Goal: Task Accomplishment & Management: Manage account settings

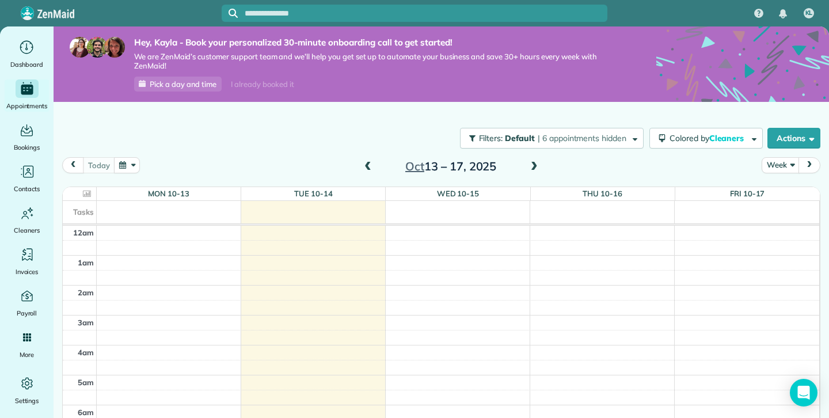
scroll to position [31, 0]
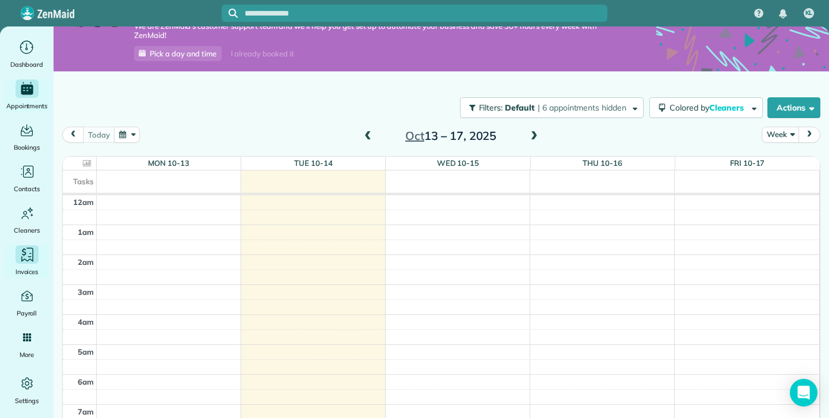
click at [37, 262] on div "Invoices" at bounding box center [27, 261] width 46 height 32
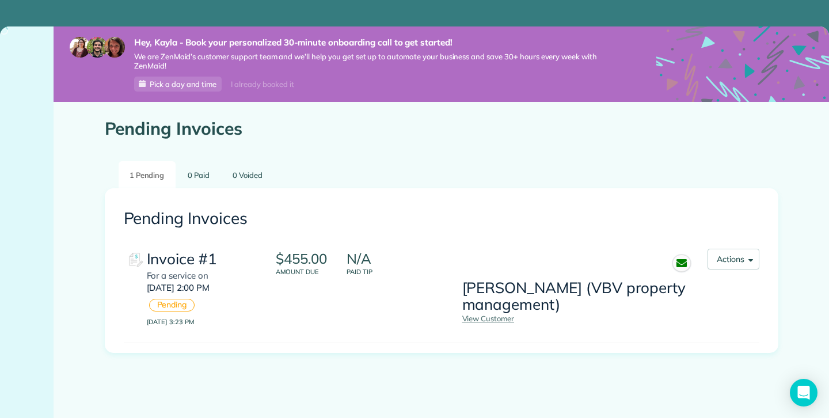
click at [259, 286] on div "Invoice #1 For a service on Mon, Oct 13 2:00 PM Pending October 13, 2025 3:23 PM" at bounding box center [205, 288] width 116 height 78
click at [500, 320] on link "View Customer" at bounding box center [489, 318] width 52 height 9
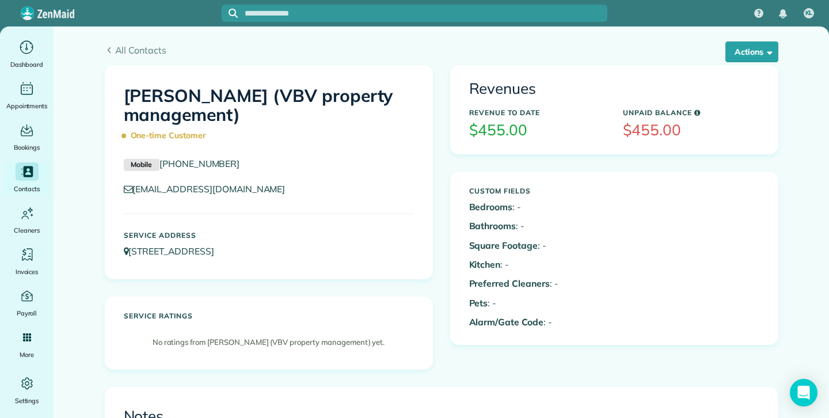
scroll to position [38, 0]
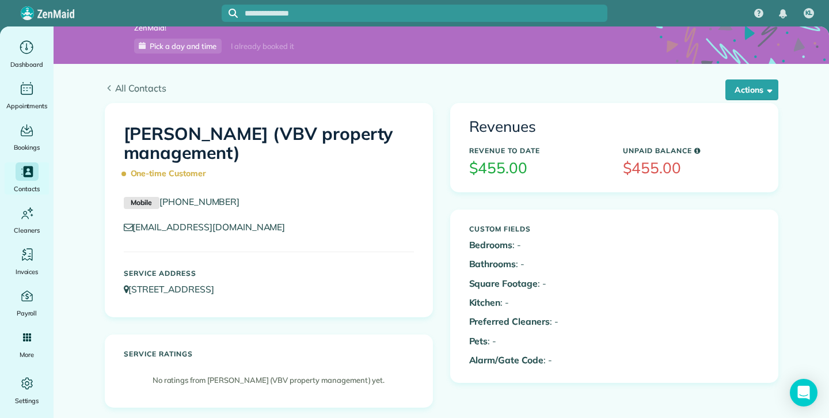
click at [116, 85] on span "All Contacts" at bounding box center [447, 88] width 664 height 14
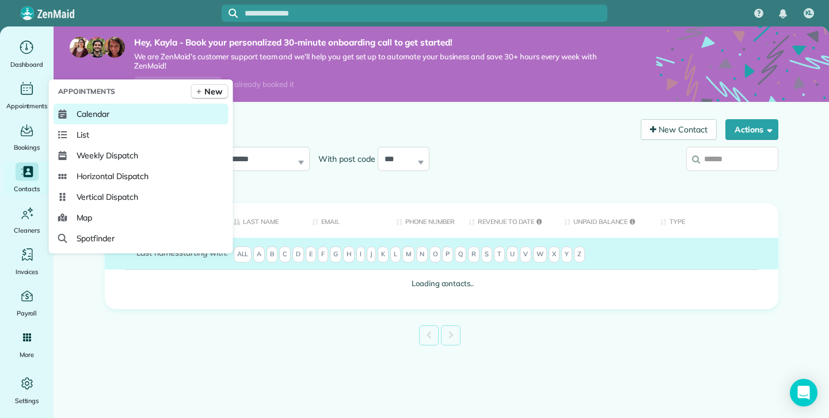
click at [80, 115] on span "Calendar" at bounding box center [93, 114] width 33 height 12
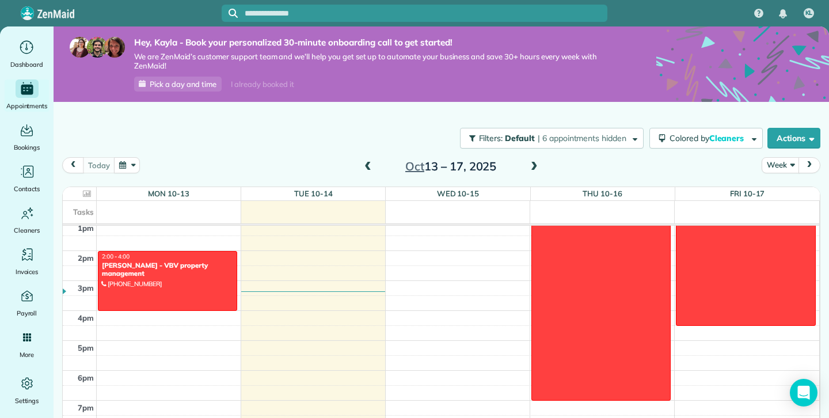
scroll to position [395, 0]
click at [211, 270] on div "Valerie McLaren - VBV property management" at bounding box center [167, 269] width 132 height 17
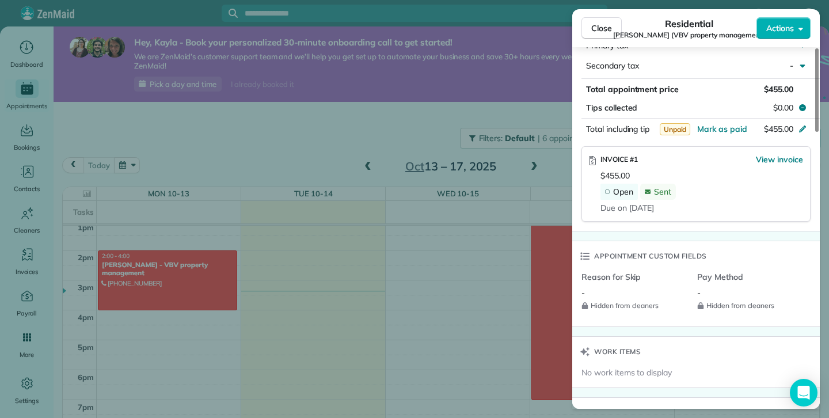
scroll to position [718, 0]
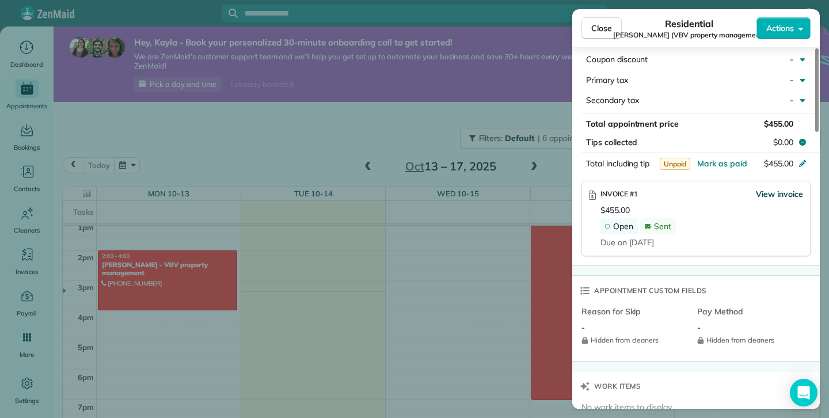
click at [770, 200] on span "View invoice" at bounding box center [779, 194] width 47 height 12
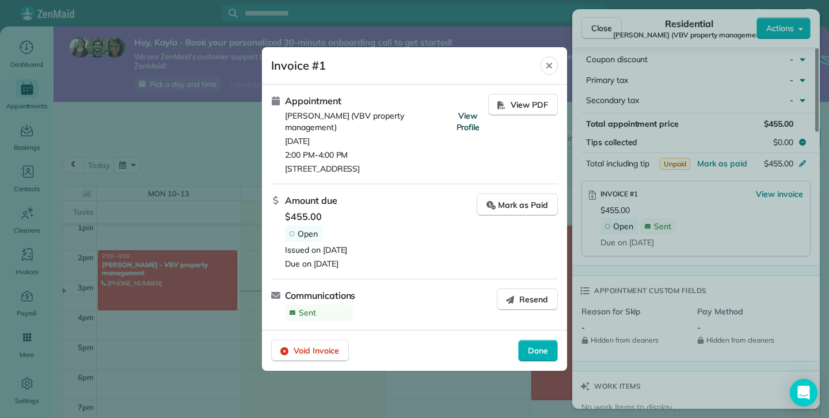
click at [471, 127] on span "View Profile" at bounding box center [469, 122] width 24 height 22
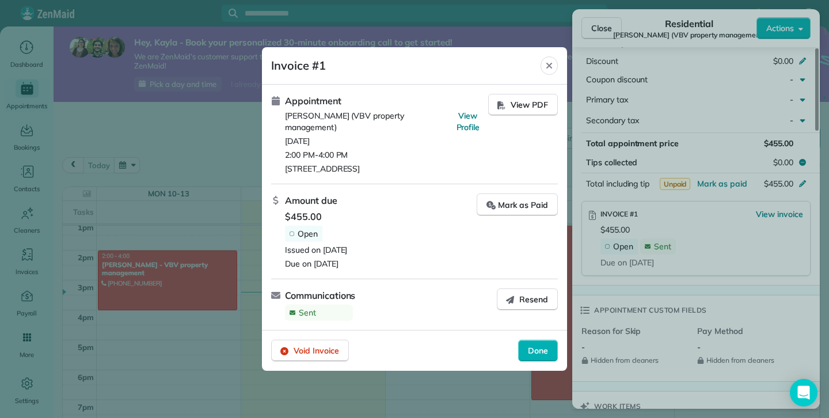
scroll to position [737, 0]
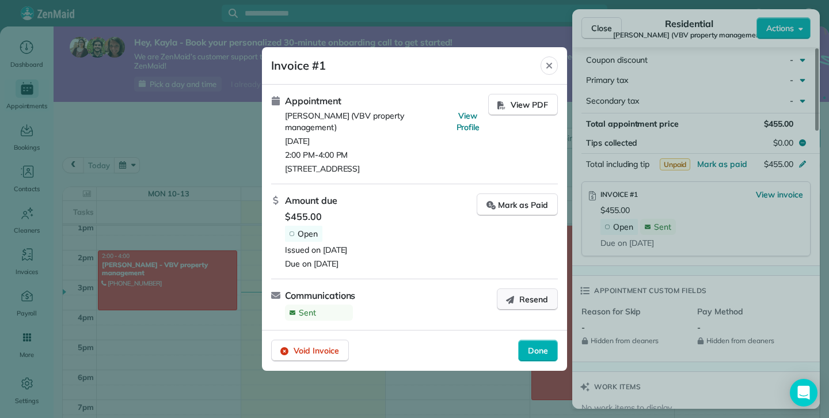
click at [509, 298] on icon "button" at bounding box center [510, 299] width 9 height 9
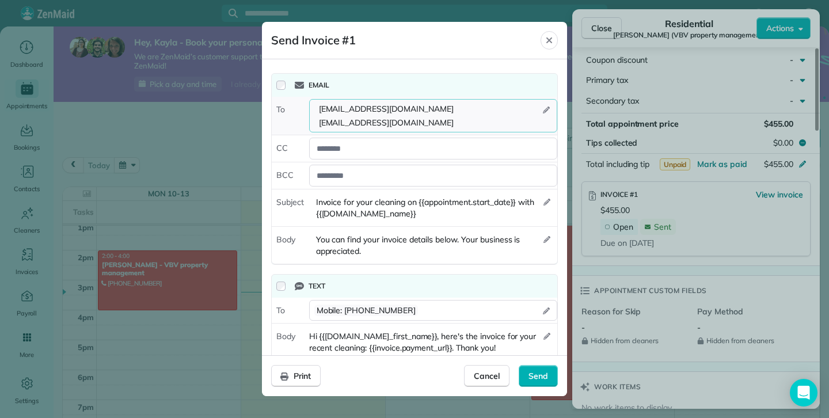
click at [414, 119] on span "vmclaren@vbvmanagement.ca" at bounding box center [386, 123] width 139 height 12
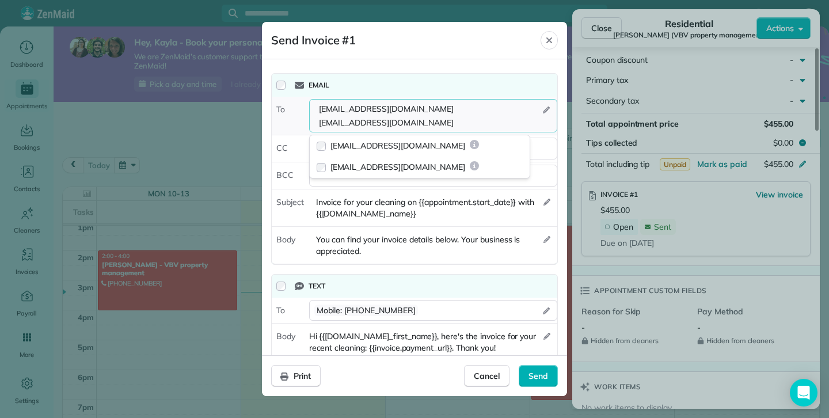
click at [430, 105] on span "reception@vbvmanagement.ca" at bounding box center [386, 109] width 139 height 12
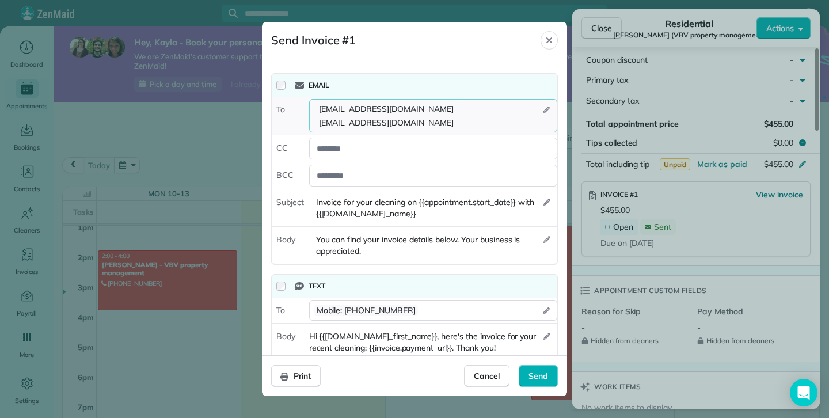
click at [412, 123] on span "vmclaren@vbvmanagement.ca" at bounding box center [386, 123] width 139 height 12
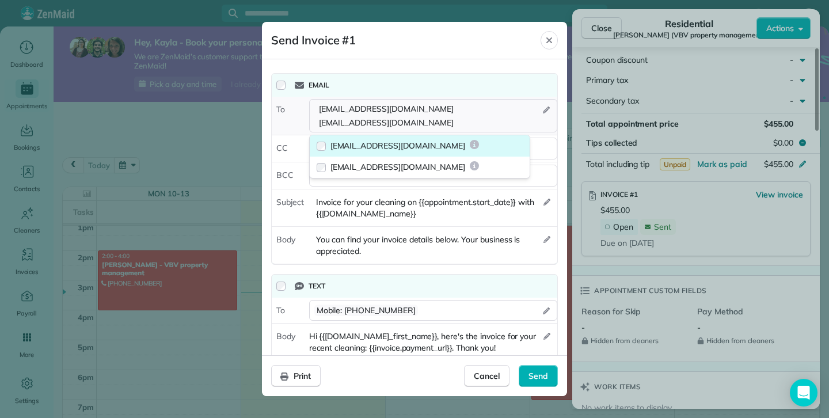
click at [414, 150] on span "reception@vbvmanagement.ca" at bounding box center [398, 146] width 135 height 12
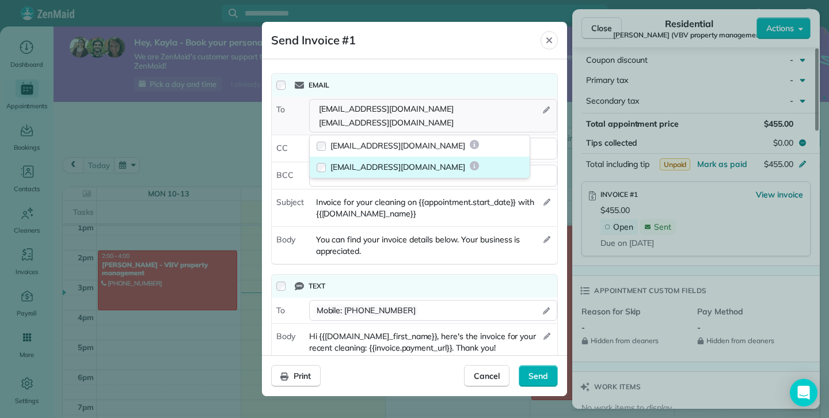
click at [319, 172] on label "vmclaren@vbvmanagement.ca" at bounding box center [420, 167] width 220 height 21
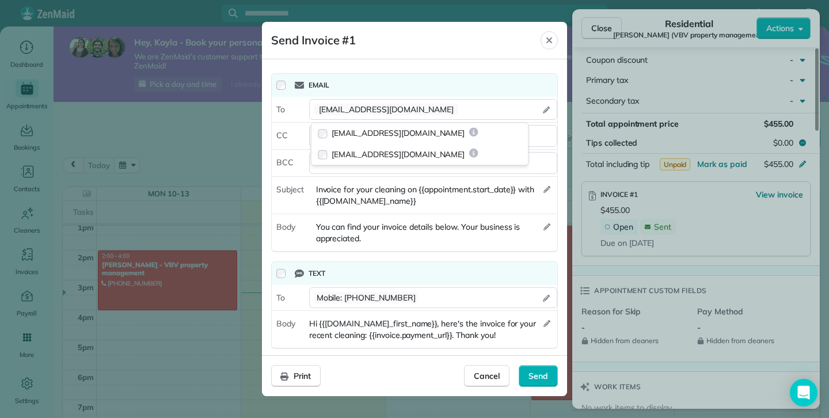
click at [350, 258] on div "Email To reception@vbvmanagement.ca reception@vbvmanagement.ca vmclaren@vbvmana…" at bounding box center [414, 211] width 287 height 285
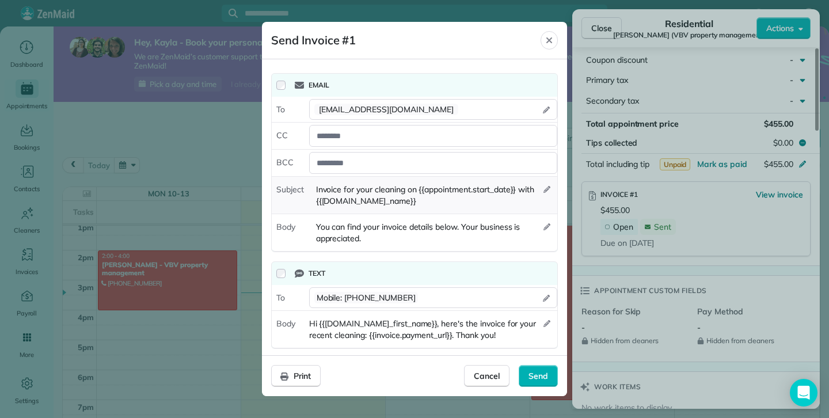
click at [436, 203] on span "Invoice for your cleaning on {{appointment.start_date}} with {{appointment.comp…" at bounding box center [426, 195] width 234 height 23
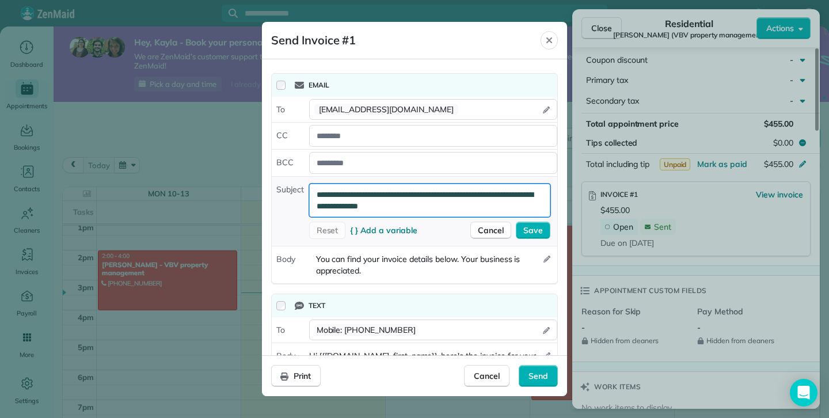
drag, startPoint x: 440, startPoint y: 200, endPoint x: 320, endPoint y: 191, distance: 119.5
click at [321, 192] on textarea "**********" at bounding box center [429, 200] width 241 height 33
drag, startPoint x: 316, startPoint y: 196, endPoint x: 461, endPoint y: 213, distance: 146.2
click at [461, 213] on textarea "**********" at bounding box center [429, 200] width 241 height 33
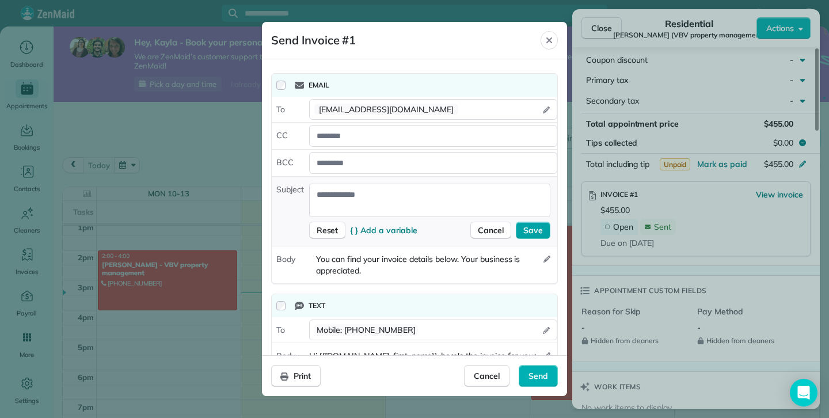
click at [539, 229] on span "Save" at bounding box center [534, 231] width 20 height 12
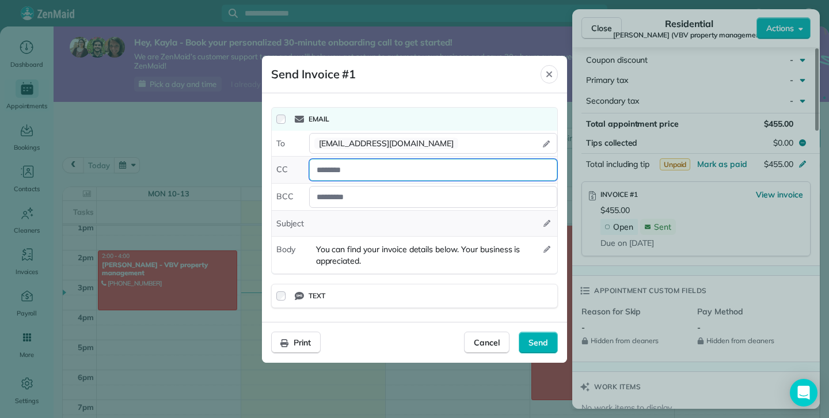
click at [358, 172] on div at bounding box center [433, 170] width 248 height 22
click at [319, 170] on div "*******" at bounding box center [433, 170] width 248 height 22
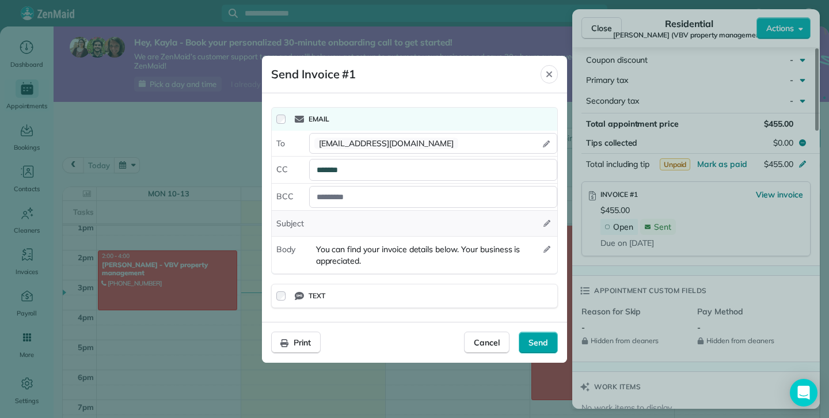
click at [537, 340] on span "Send" at bounding box center [539, 343] width 20 height 12
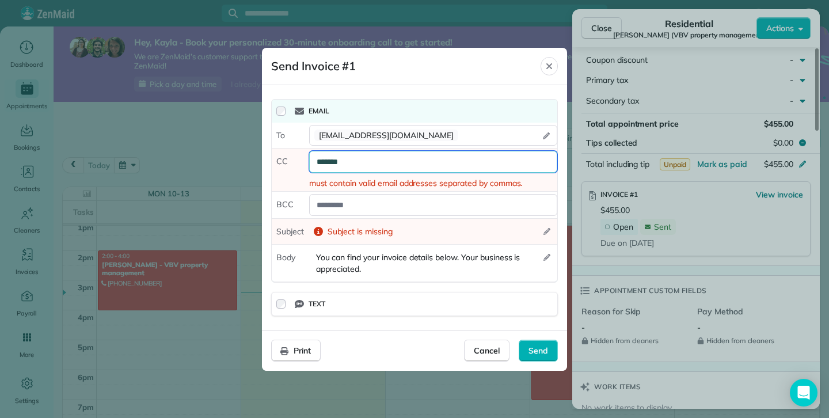
click at [359, 158] on div "*******" at bounding box center [433, 162] width 248 height 22
type div "*"
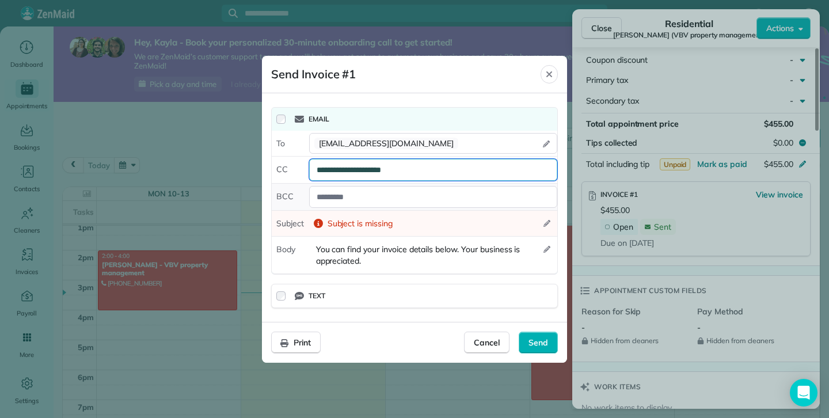
type div "**********"
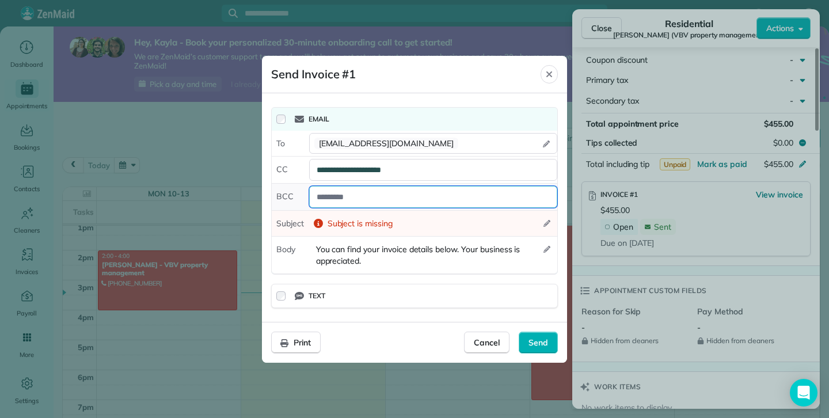
click at [353, 201] on div at bounding box center [433, 197] width 248 height 22
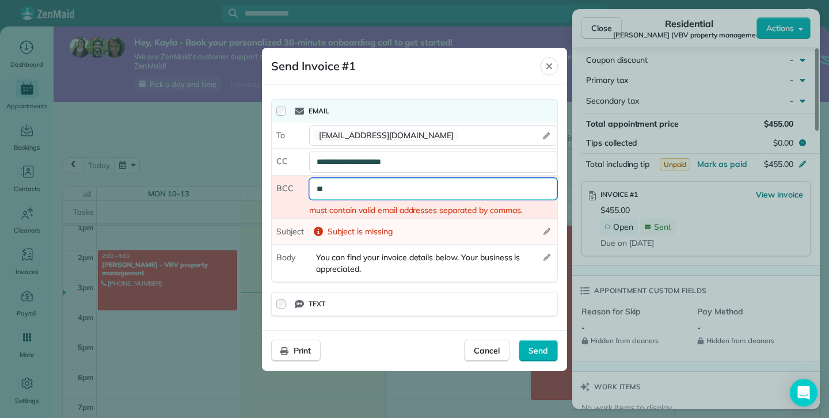
type div "*"
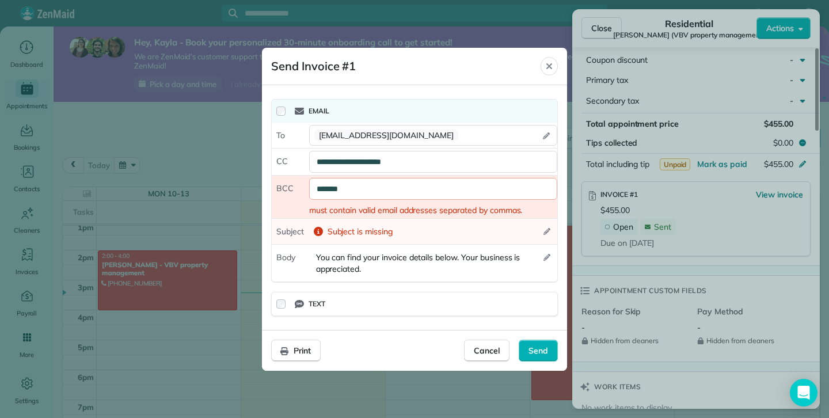
click at [384, 227] on span "Subject is missing" at bounding box center [360, 232] width 65 height 12
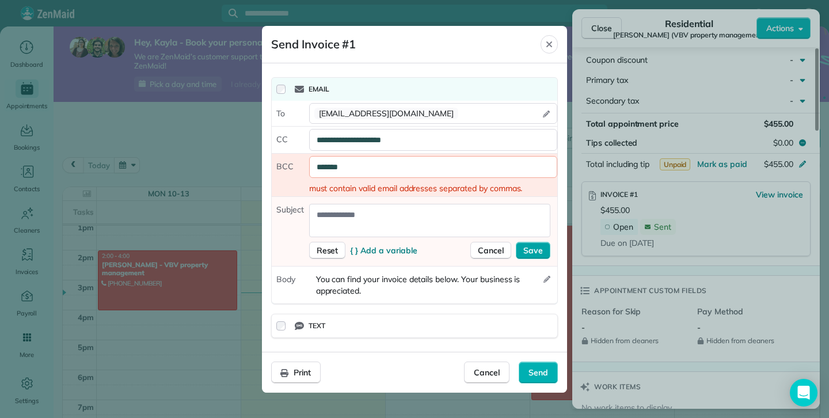
click at [539, 249] on span "Save" at bounding box center [534, 251] width 20 height 12
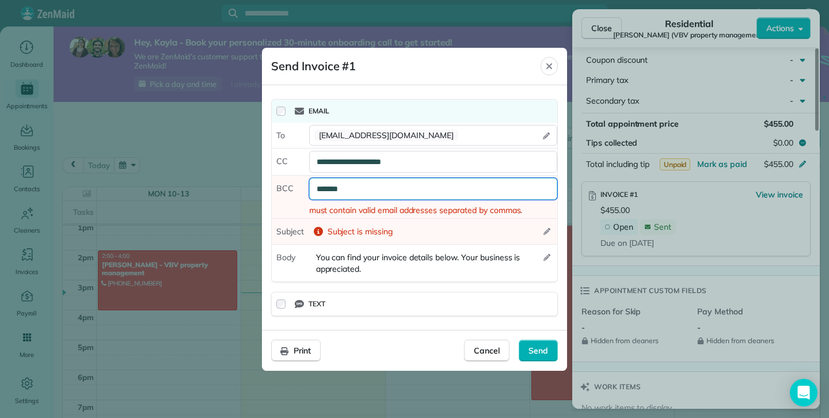
click at [444, 198] on div "*******" at bounding box center [433, 189] width 248 height 22
type div "*"
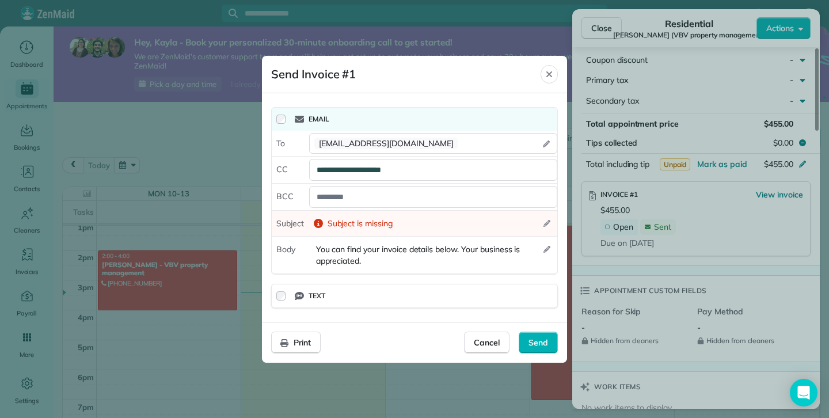
click at [542, 221] on div "Subject is missing" at bounding box center [429, 224] width 241 height 12
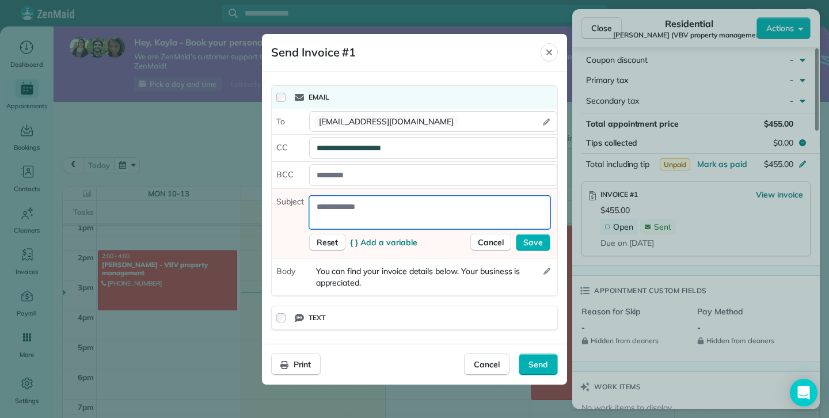
click at [457, 215] on textarea at bounding box center [429, 212] width 241 height 33
type textarea "*"
type textarea "*******"
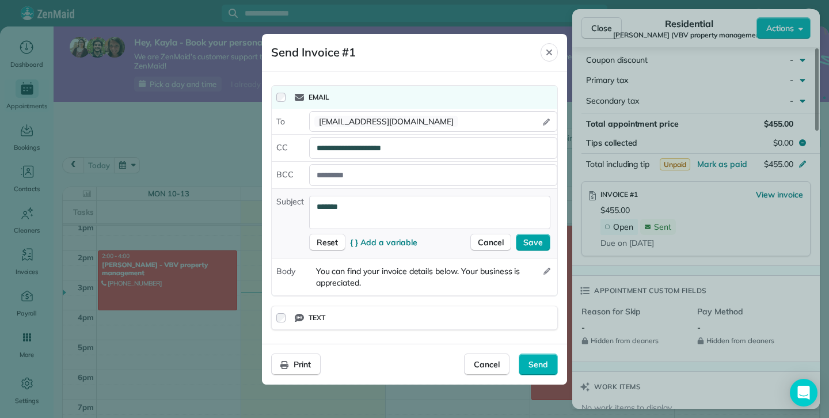
click at [533, 242] on span "Save" at bounding box center [534, 243] width 20 height 12
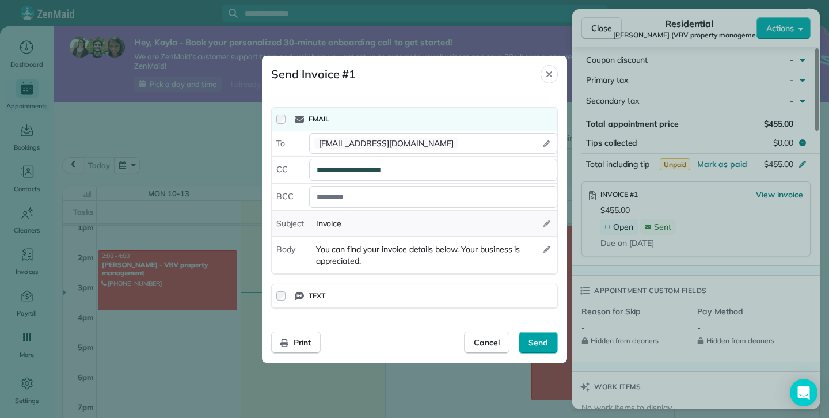
click at [545, 341] on span "Send" at bounding box center [539, 343] width 20 height 12
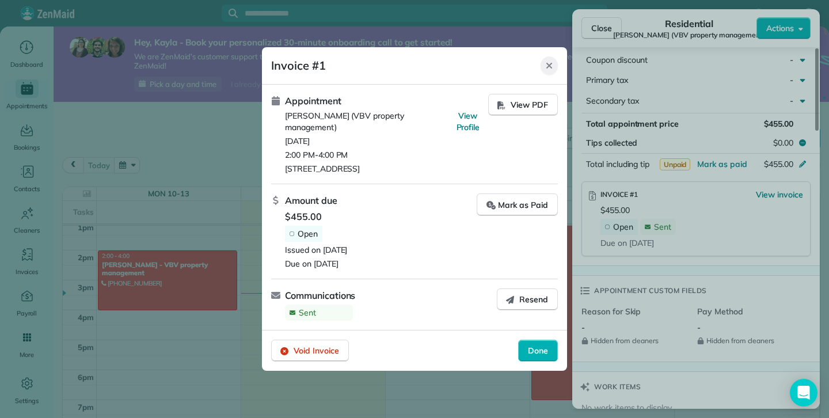
click at [553, 66] on icon "Close" at bounding box center [549, 65] width 9 height 9
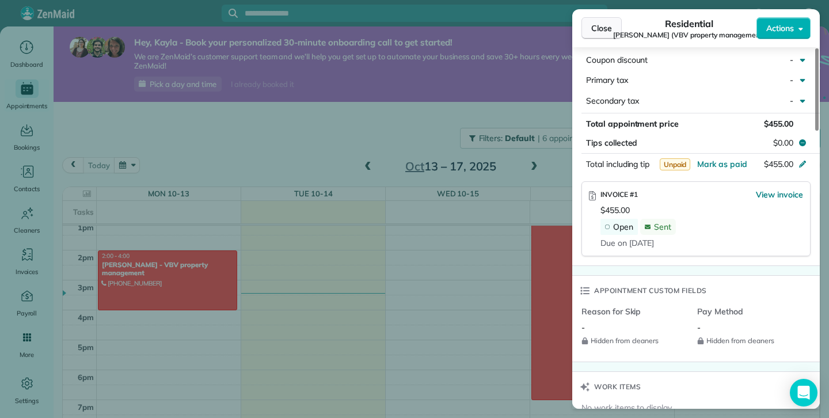
click at [600, 31] on span "Close" at bounding box center [602, 28] width 21 height 12
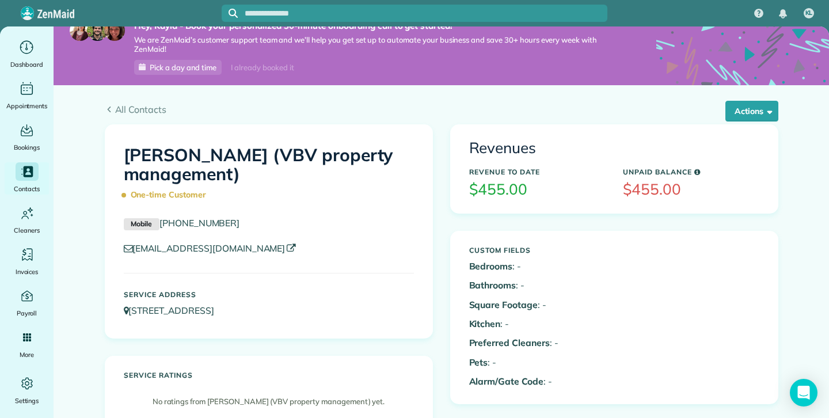
scroll to position [18, 0]
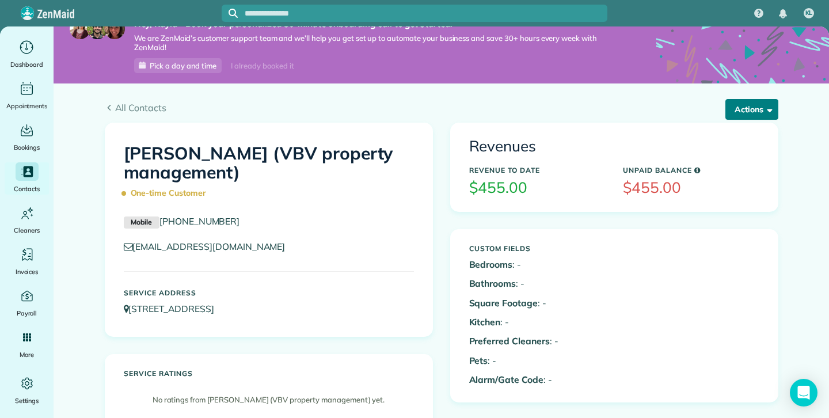
click at [749, 117] on button "Actions" at bounding box center [752, 109] width 53 height 21
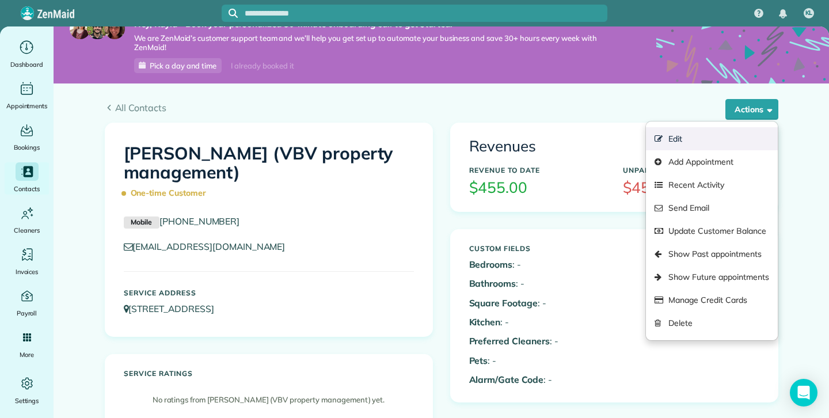
click at [692, 139] on link "Edit" at bounding box center [711, 138] width 131 height 23
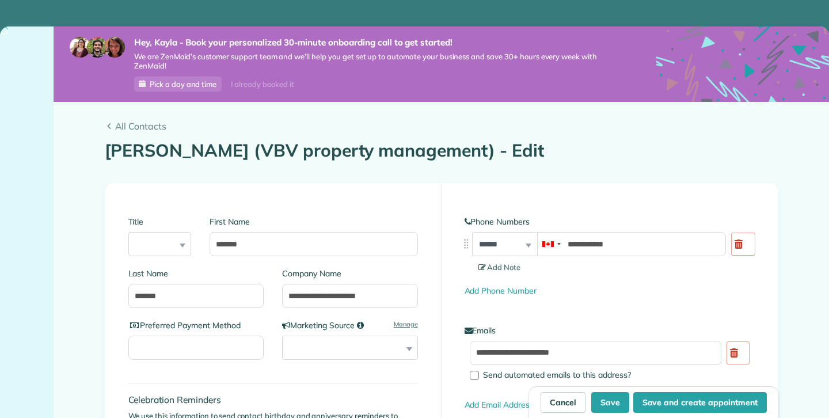
type input "**********"
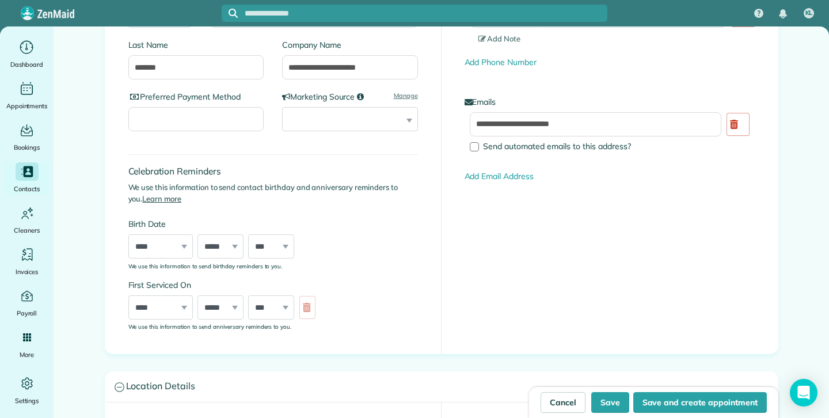
scroll to position [230, 0]
click at [525, 176] on link "Add Email Address" at bounding box center [499, 174] width 69 height 10
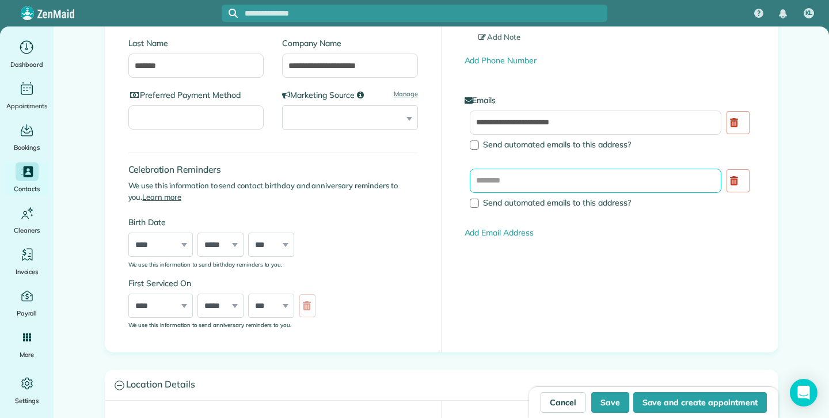
click at [518, 180] on input "text" at bounding box center [596, 181] width 252 height 24
type input "**********"
click at [580, 276] on div "**********" at bounding box center [441, 152] width 673 height 399
click at [612, 403] on button "Save" at bounding box center [611, 402] width 38 height 21
type input "**********"
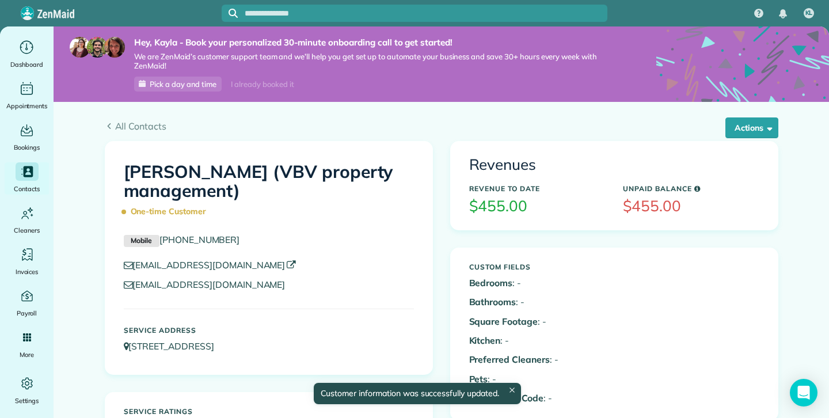
click at [287, 264] on icon at bounding box center [291, 265] width 9 height 9
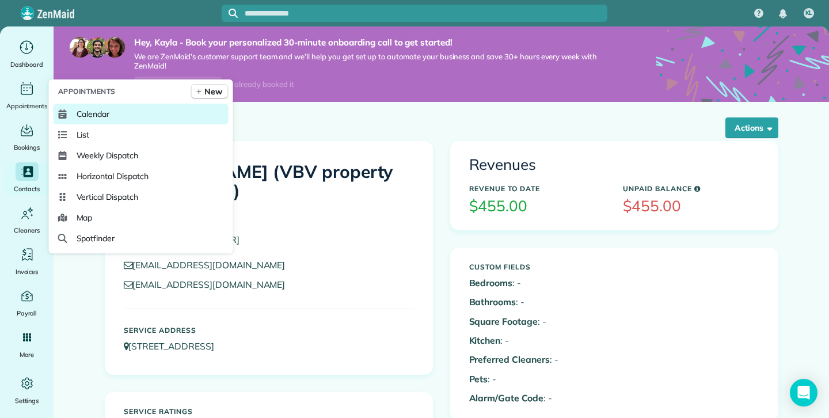
click at [67, 111] on link "Calendar" at bounding box center [141, 114] width 175 height 21
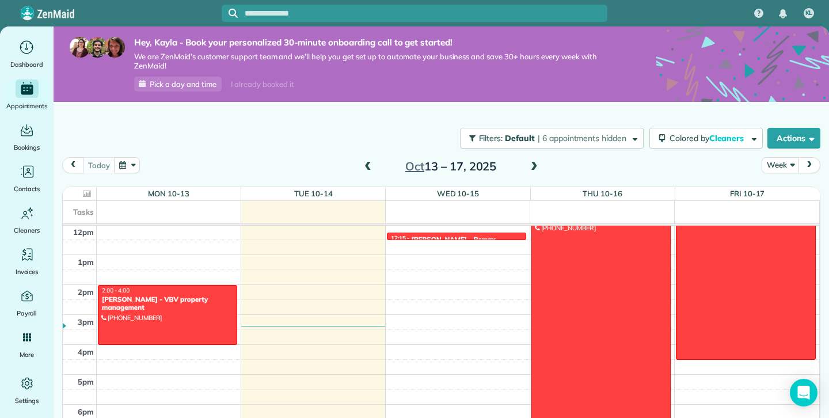
scroll to position [372, 0]
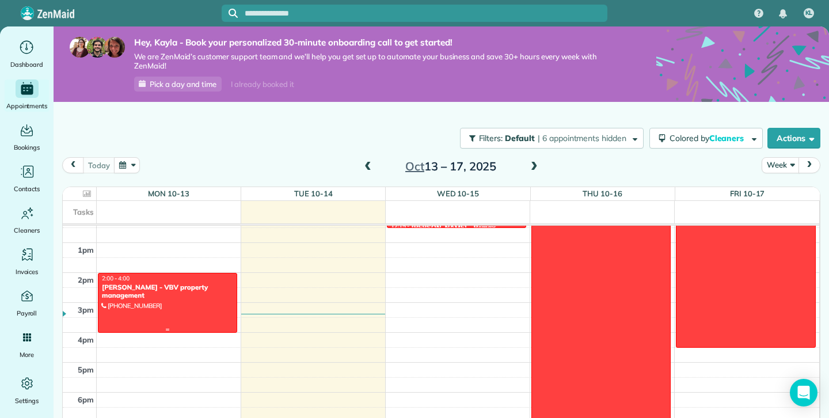
click at [200, 295] on div "[PERSON_NAME] - VBV property management" at bounding box center [167, 291] width 132 height 17
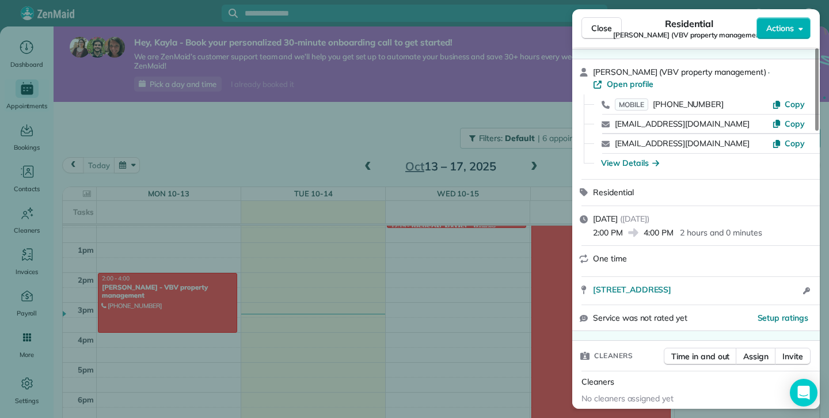
scroll to position [36, 0]
click at [791, 124] on span "Copy" at bounding box center [795, 123] width 20 height 10
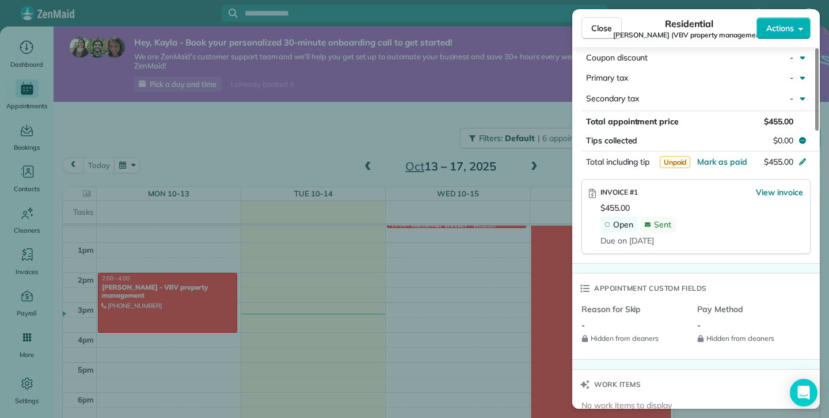
scroll to position [730, 0]
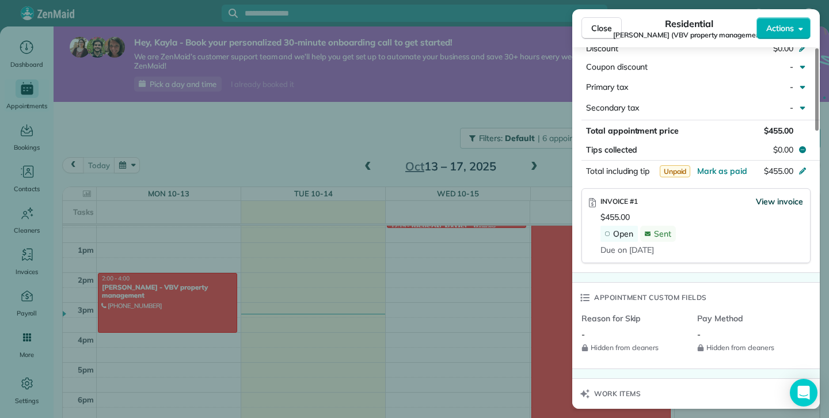
click at [776, 207] on span "View invoice" at bounding box center [779, 202] width 47 height 12
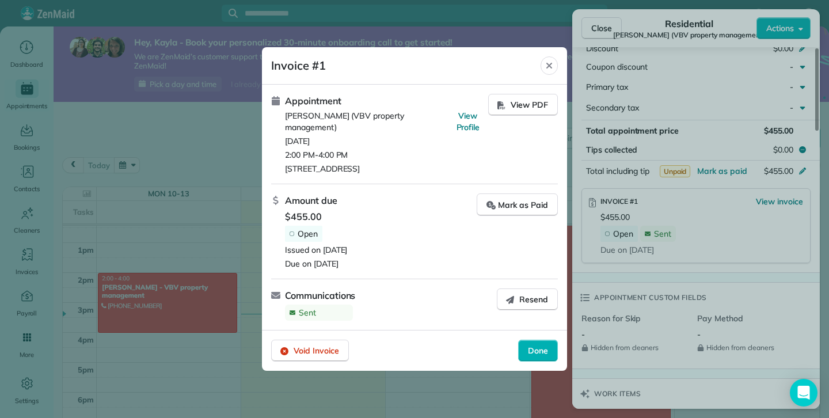
click at [315, 306] on div "Sent" at bounding box center [319, 313] width 68 height 16
click at [550, 66] on icon "Close" at bounding box center [550, 66] width 6 height 6
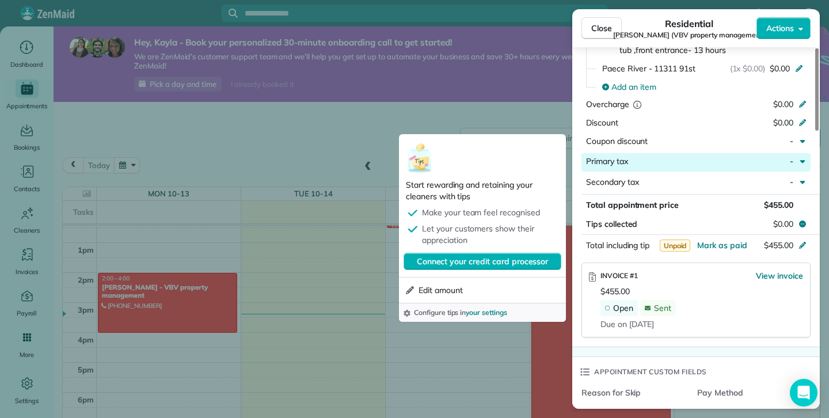
scroll to position [658, 0]
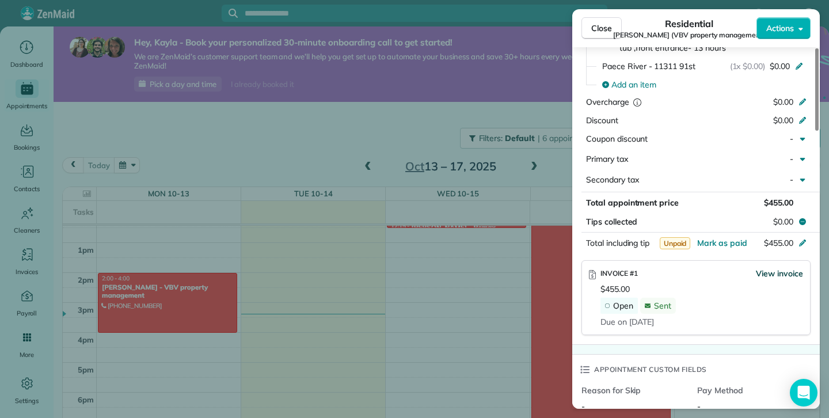
click at [787, 279] on span "View invoice" at bounding box center [779, 274] width 47 height 12
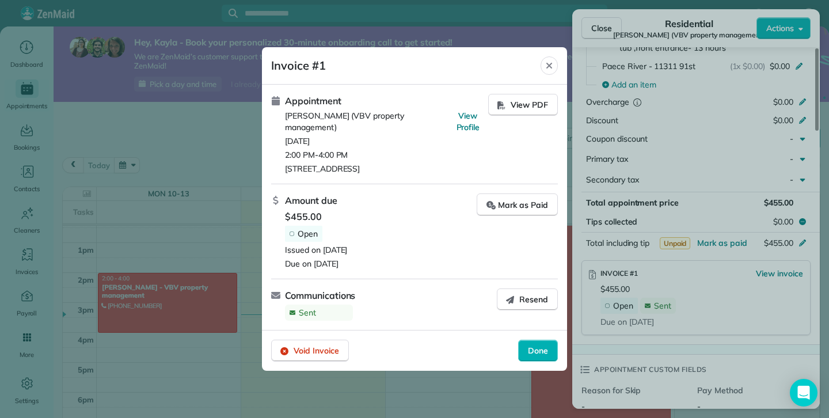
click at [558, 71] on header "Invoice #1 Close" at bounding box center [414, 65] width 305 height 37
click at [555, 66] on div "Close" at bounding box center [549, 65] width 17 height 18
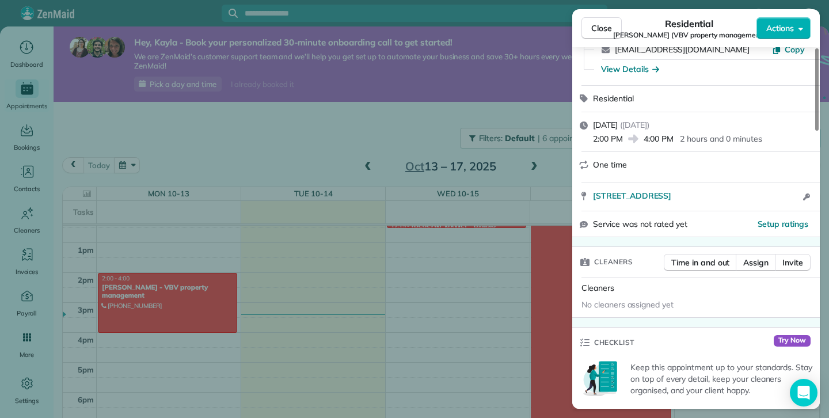
scroll to position [0, 0]
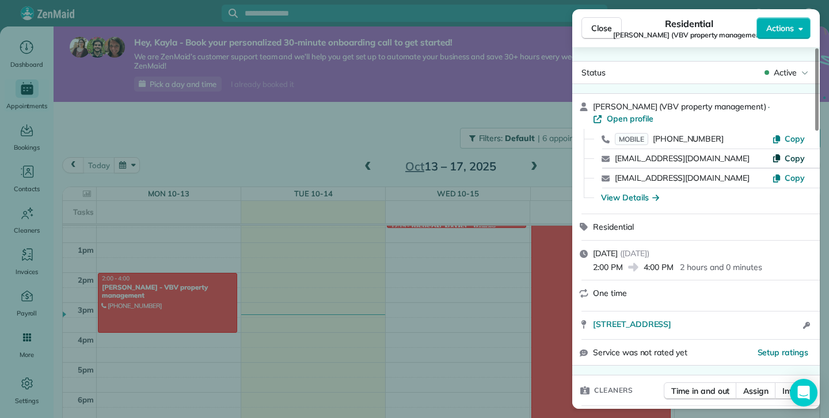
click at [788, 157] on span "Copy" at bounding box center [795, 158] width 20 height 10
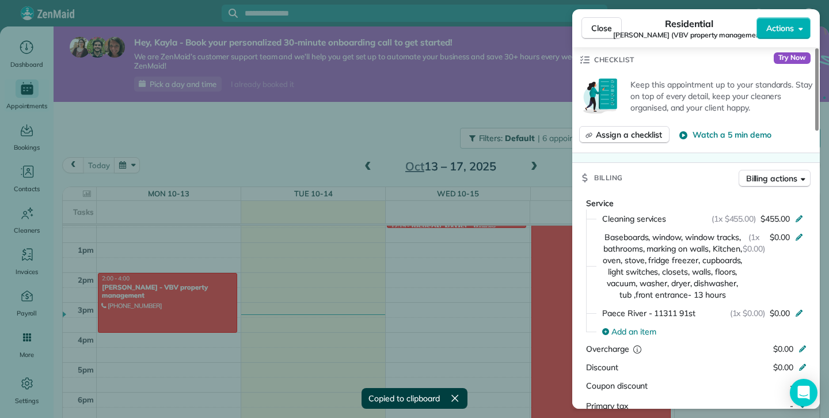
scroll to position [435, 0]
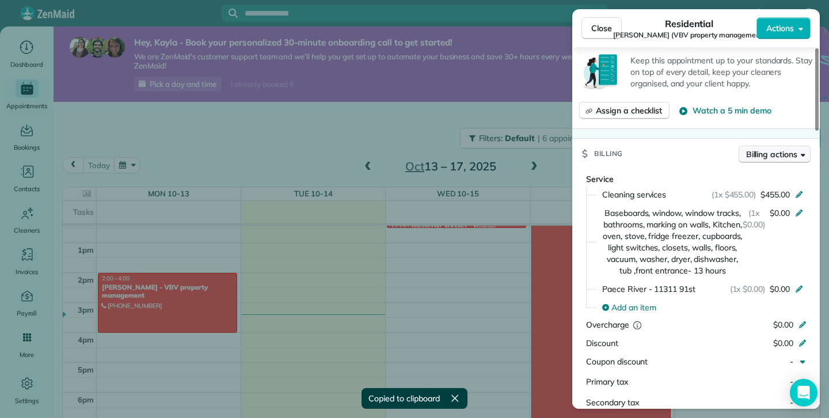
click at [788, 150] on span "Billing actions" at bounding box center [772, 155] width 51 height 12
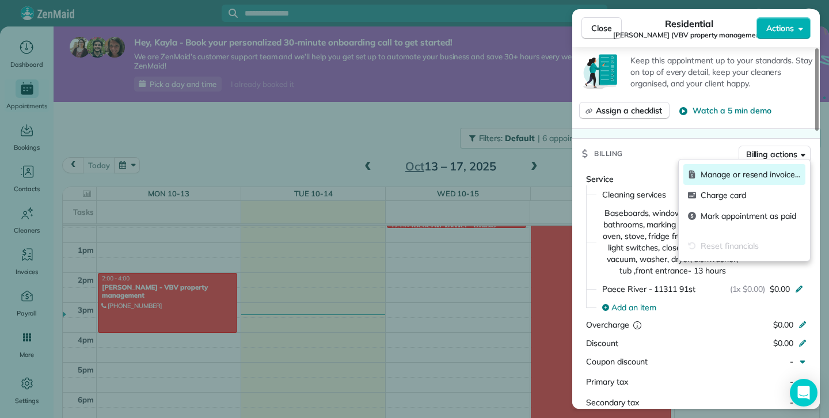
click at [752, 176] on span "Manage or resend invoice…" at bounding box center [751, 175] width 100 height 12
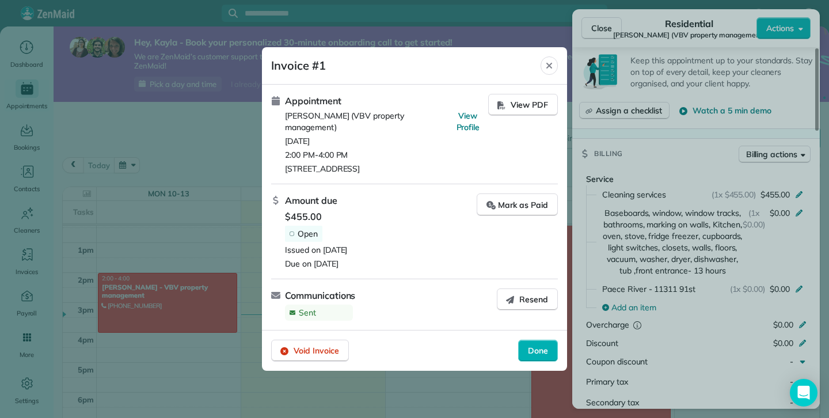
click at [332, 297] on span "Communications" at bounding box center [320, 296] width 70 height 14
click at [536, 71] on div "Invoice #1" at bounding box center [406, 65] width 270 height 18
click at [553, 67] on icon "Close" at bounding box center [549, 65] width 9 height 9
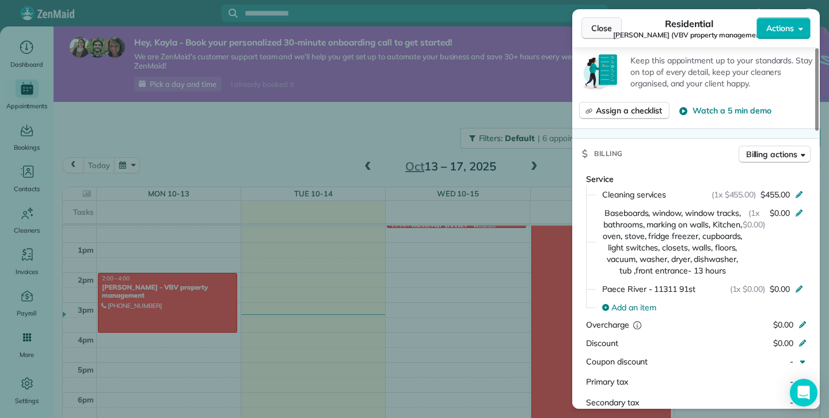
click at [594, 29] on span "Close" at bounding box center [602, 28] width 21 height 12
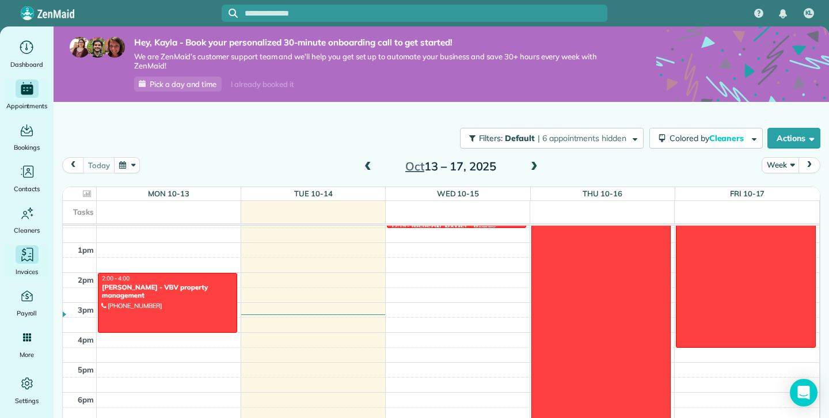
click at [29, 274] on span "Invoices" at bounding box center [27, 272] width 23 height 12
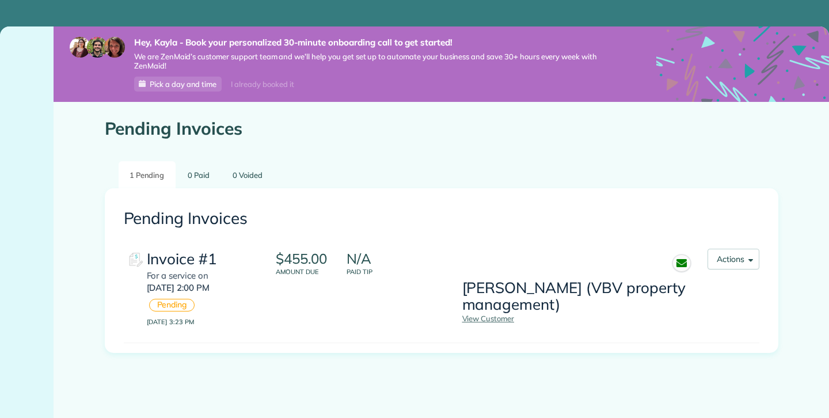
click at [28, 260] on div at bounding box center [27, 222] width 54 height 392
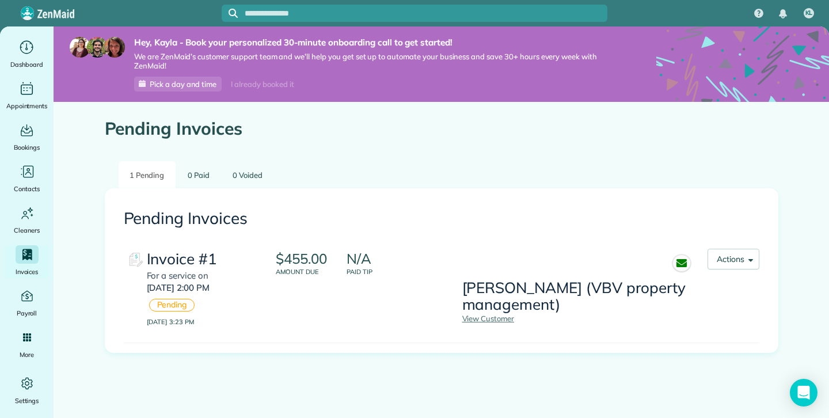
click at [276, 262] on p "$455.00" at bounding box center [301, 258] width 51 height 15
click at [744, 261] on button "Actions" at bounding box center [734, 259] width 52 height 21
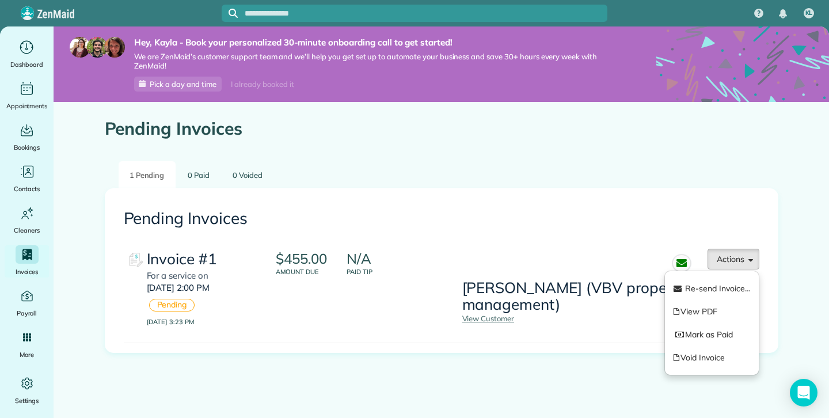
click at [717, 315] on link "View PDF" at bounding box center [712, 311] width 94 height 23
